Goal: Information Seeking & Learning: Learn about a topic

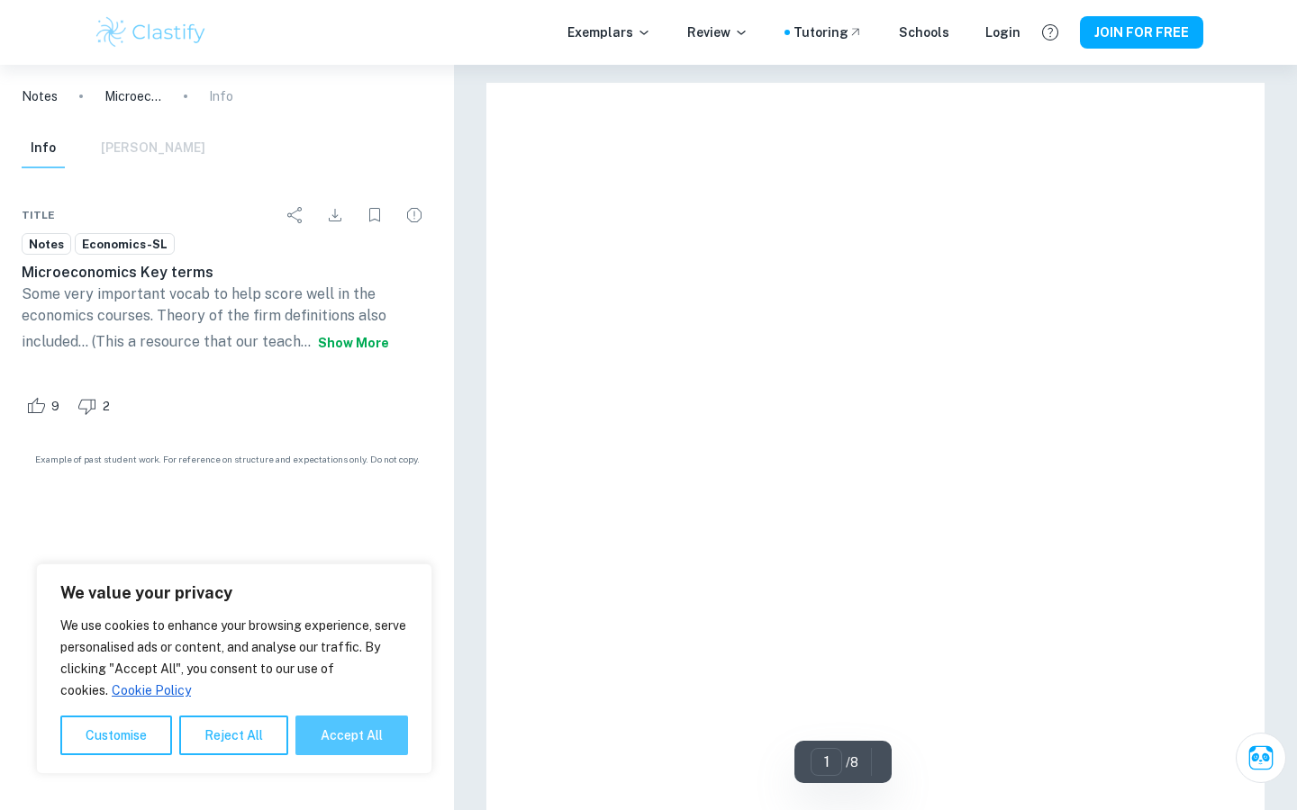
click at [342, 739] on button "Accept All" at bounding box center [351, 736] width 113 height 40
checkbox input "true"
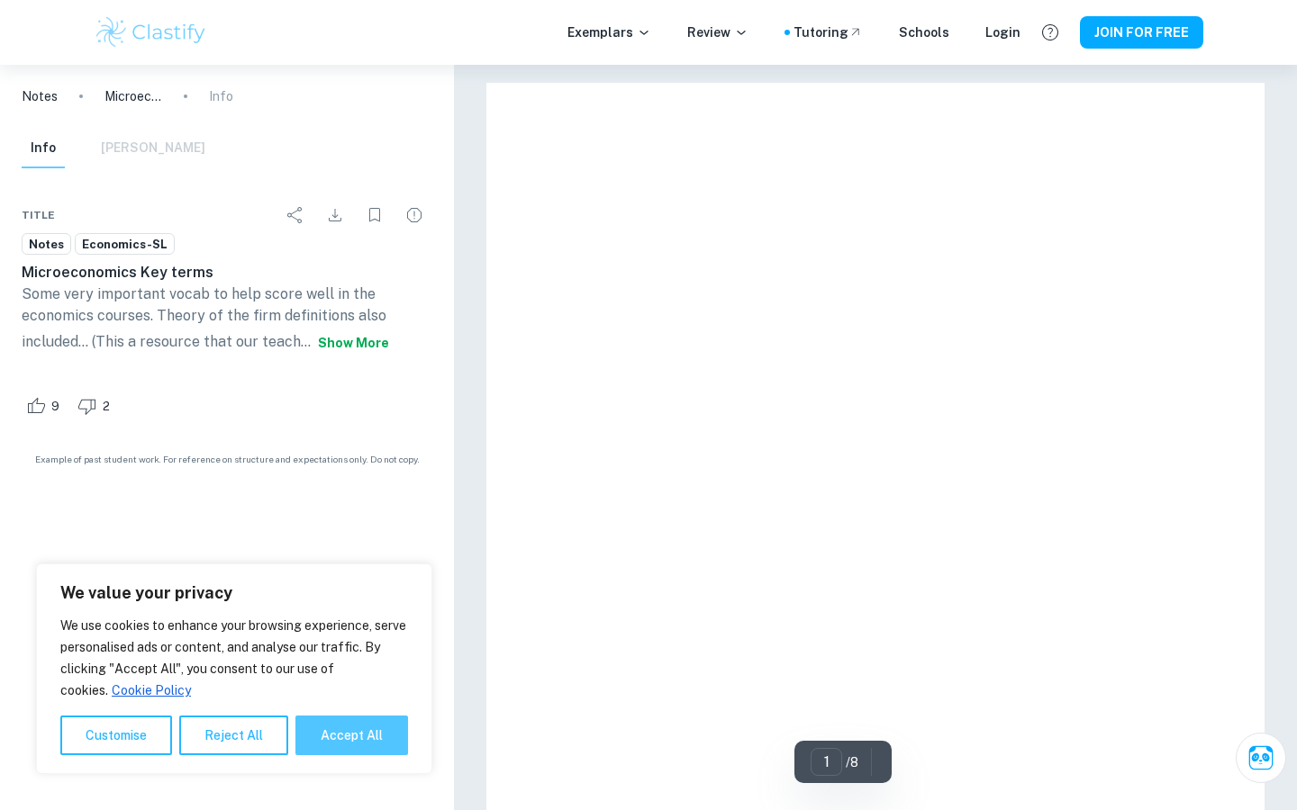
checkbox input "true"
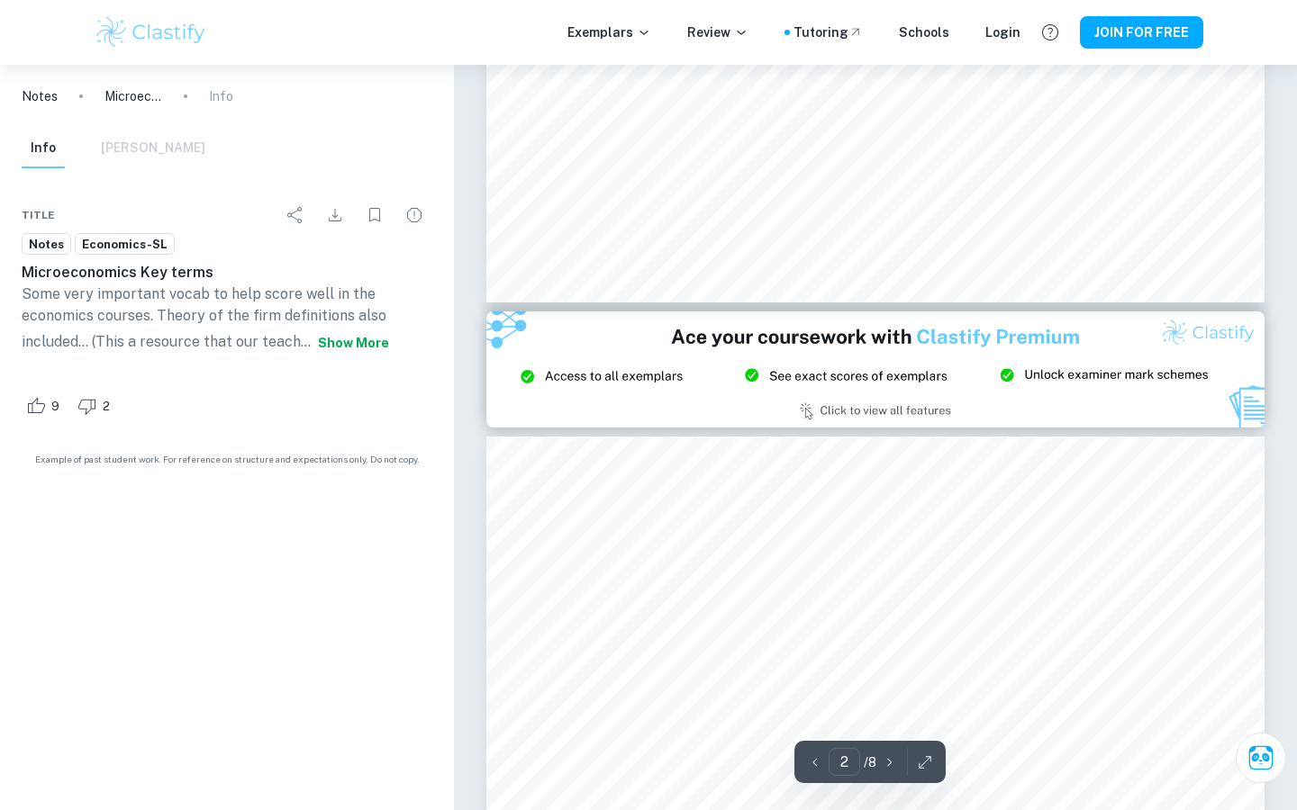
scroll to position [1933, 0]
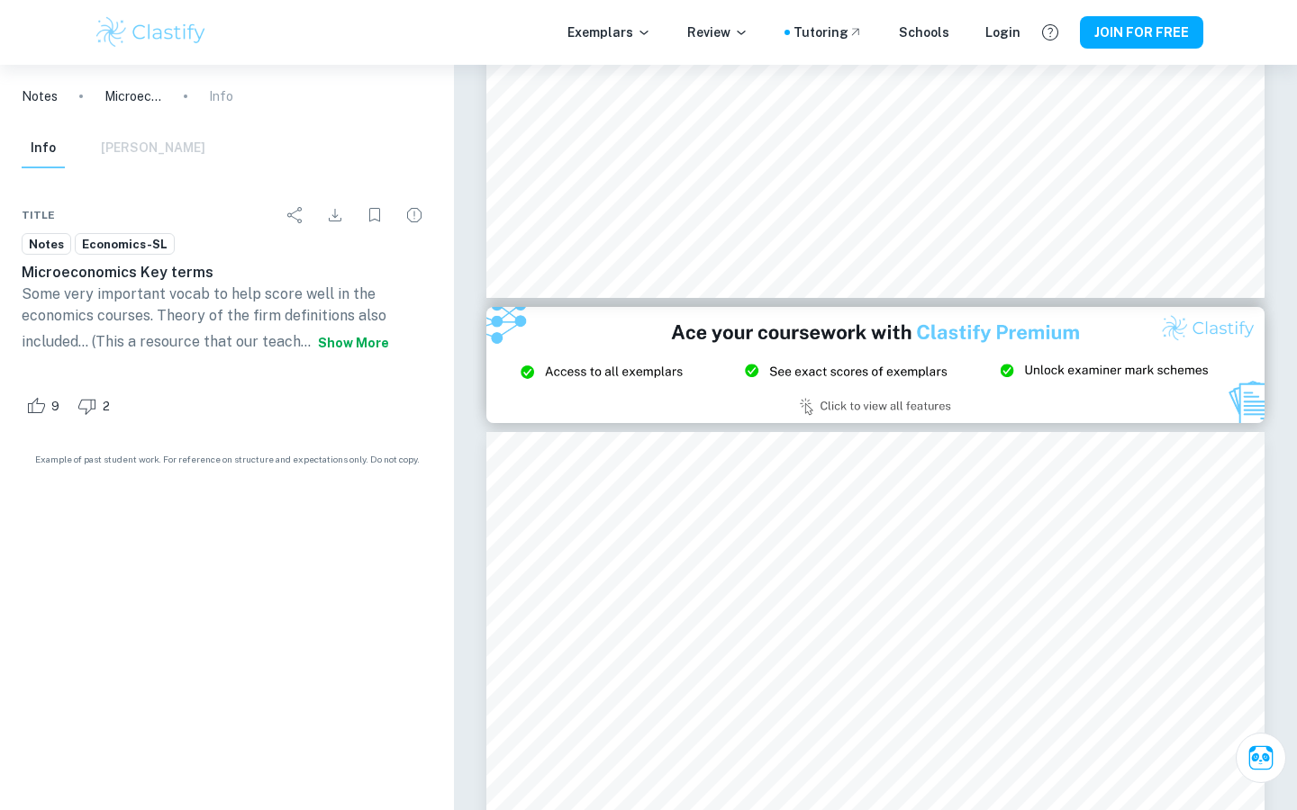
type input "3"
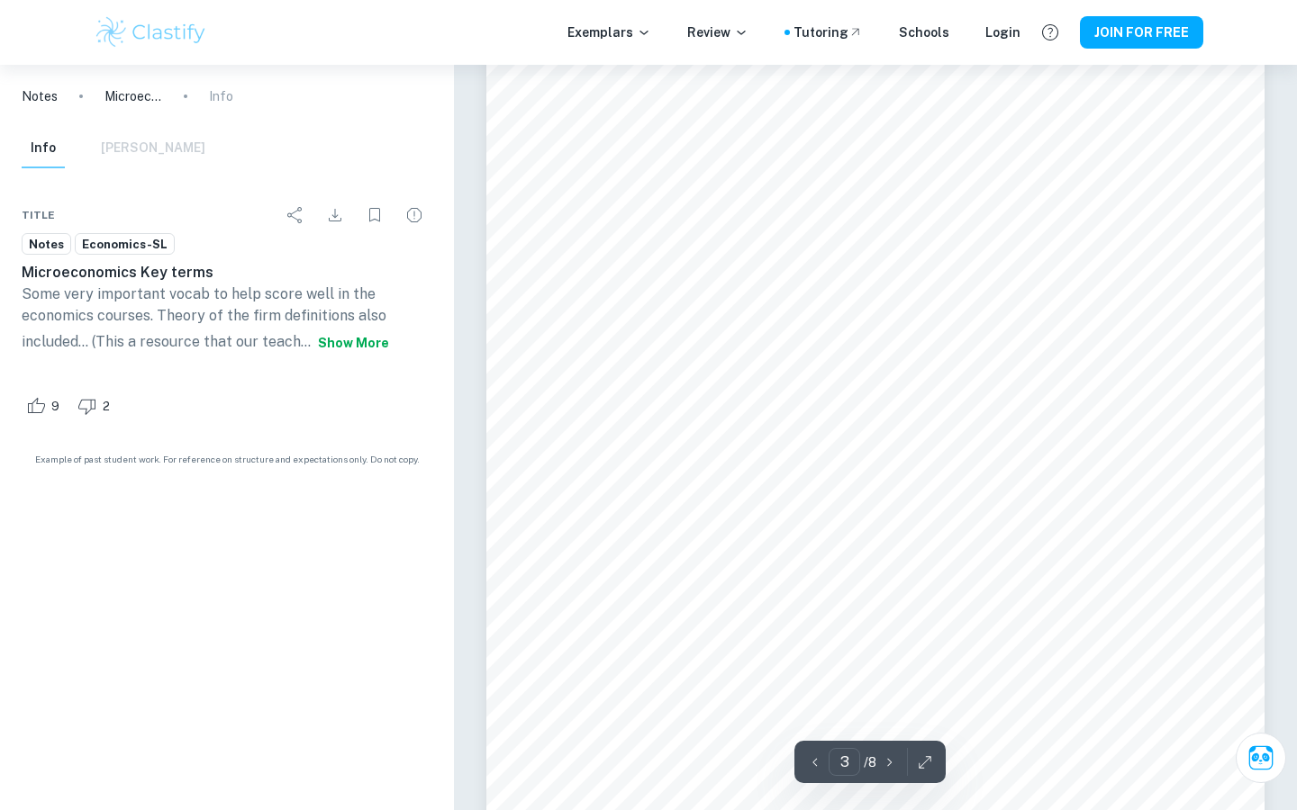
scroll to position [2537, 0]
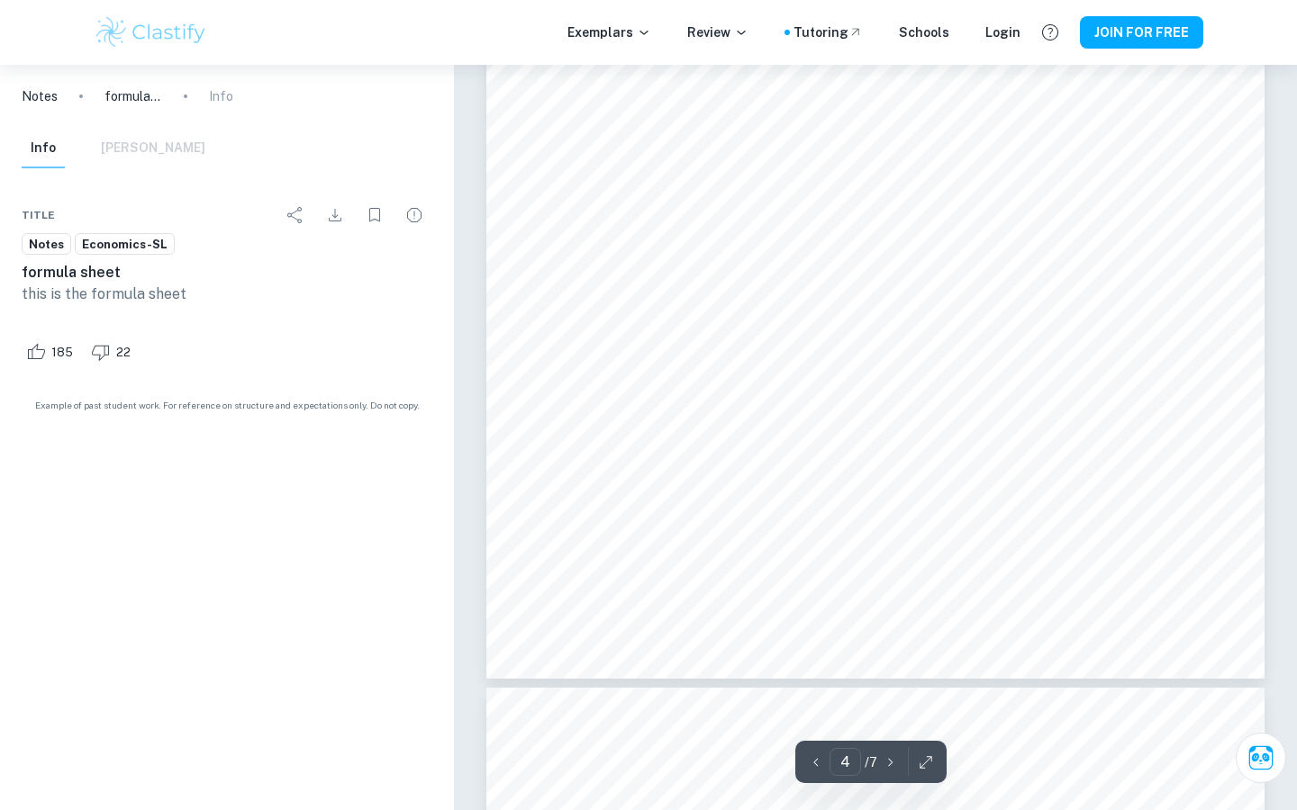
scroll to position [4172, 0]
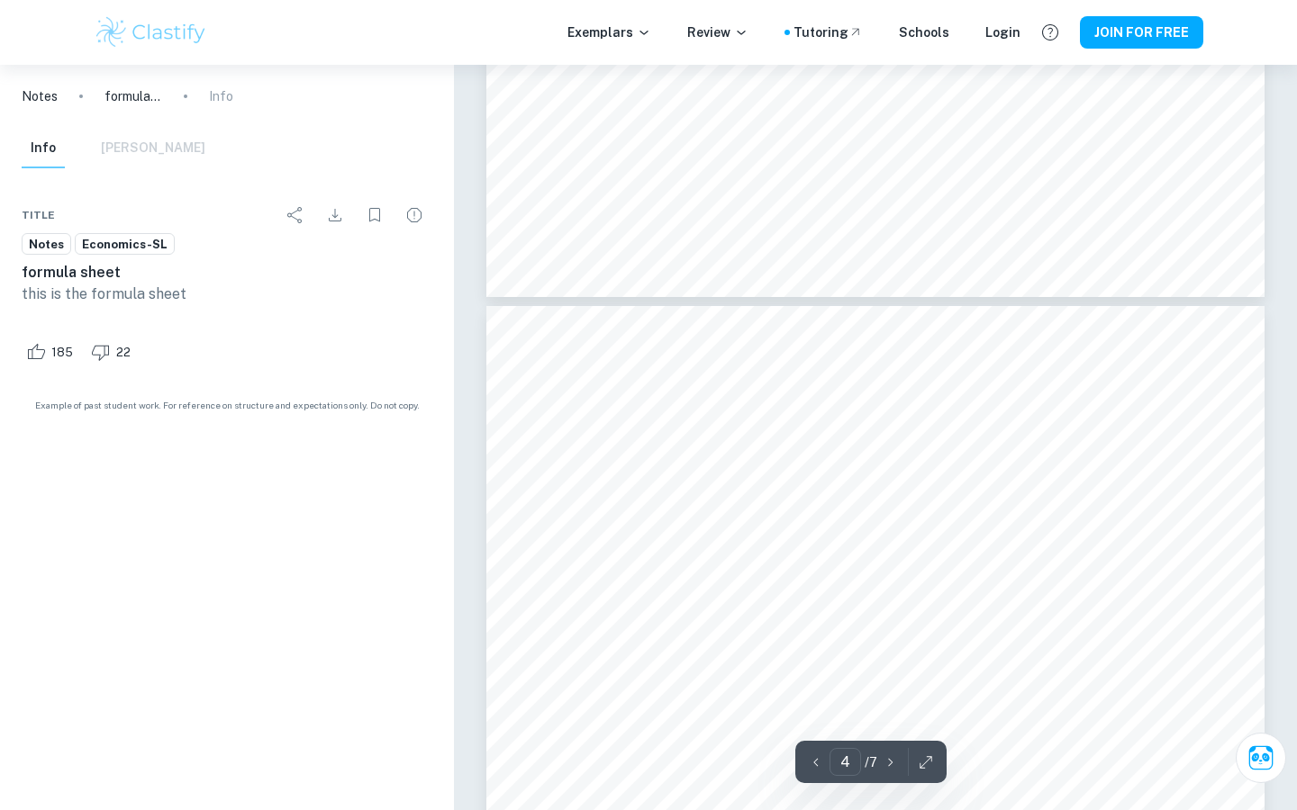
type input "5"
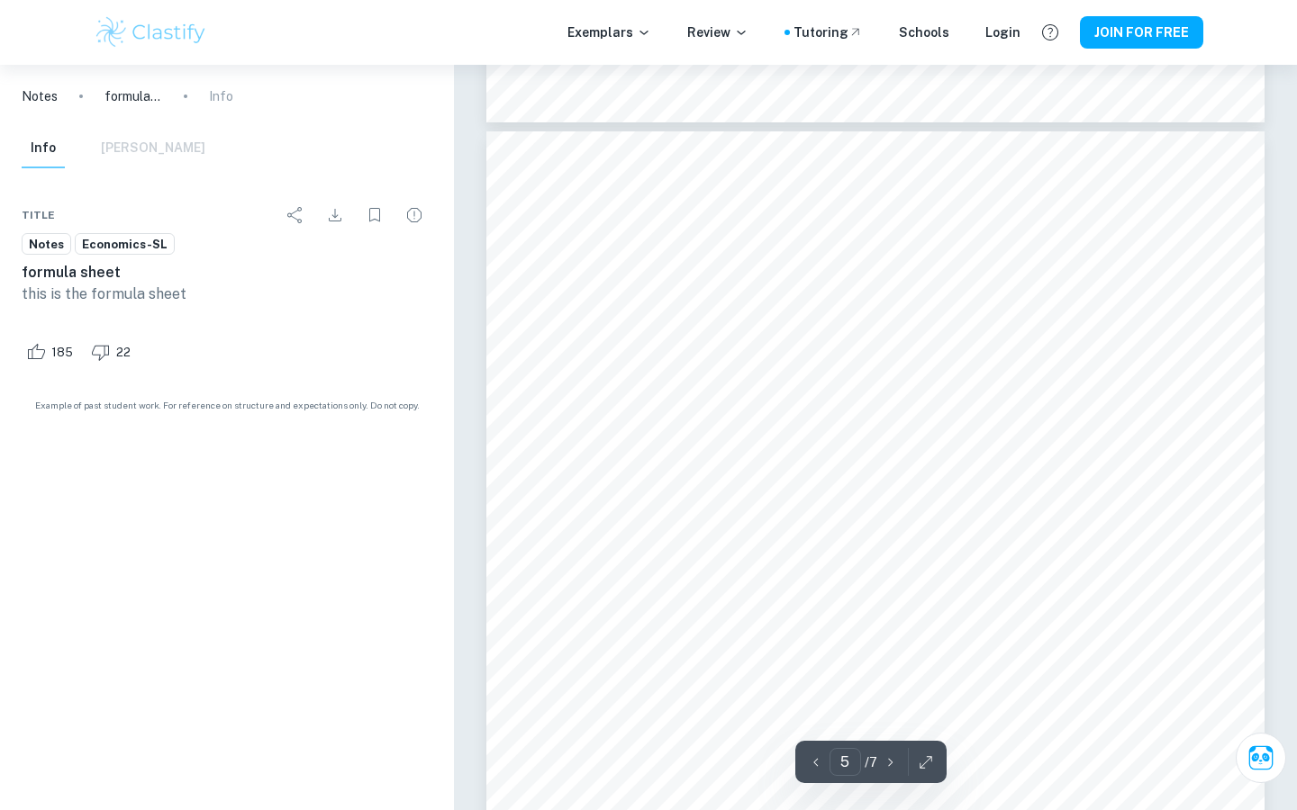
scroll to position [5058, 0]
